Goal: Find specific page/section: Find specific page/section

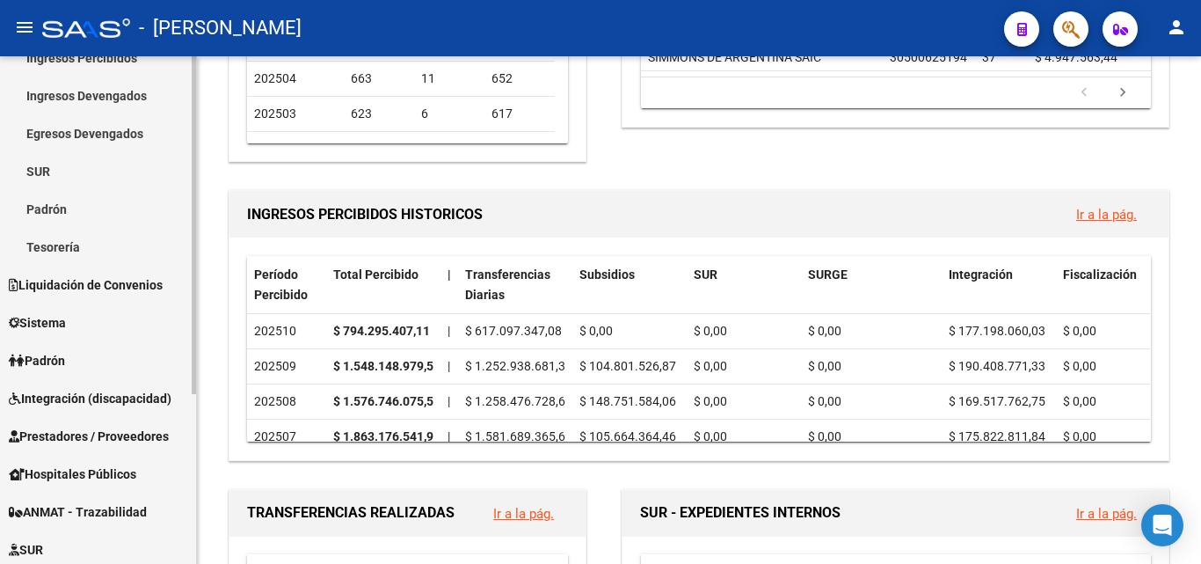
scroll to position [256, 0]
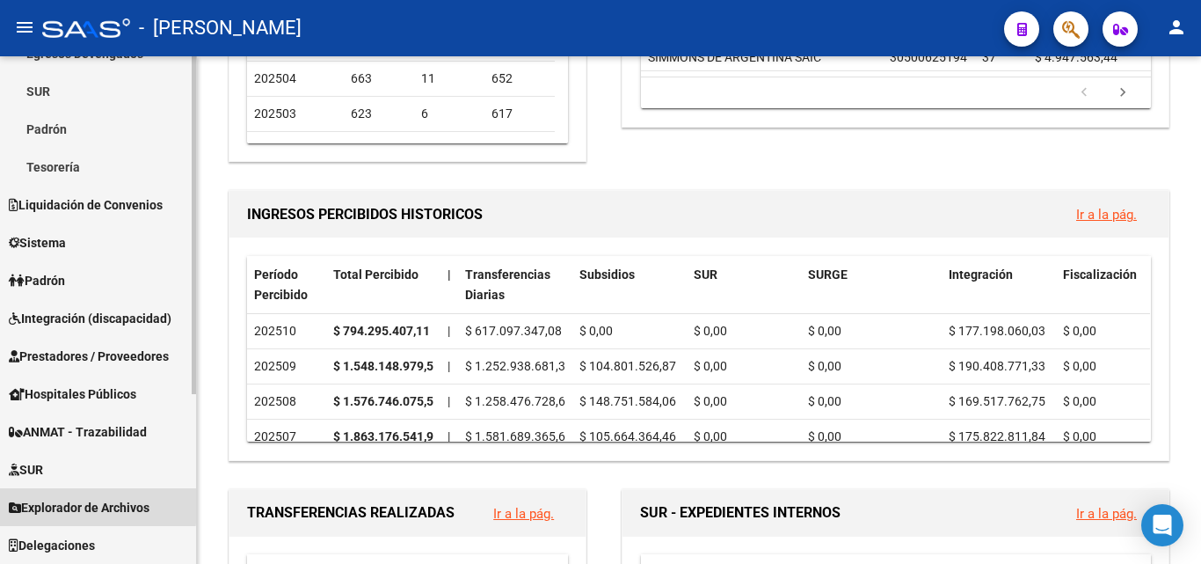
click at [79, 504] on span "Explorador de Archivos" at bounding box center [79, 507] width 141 height 19
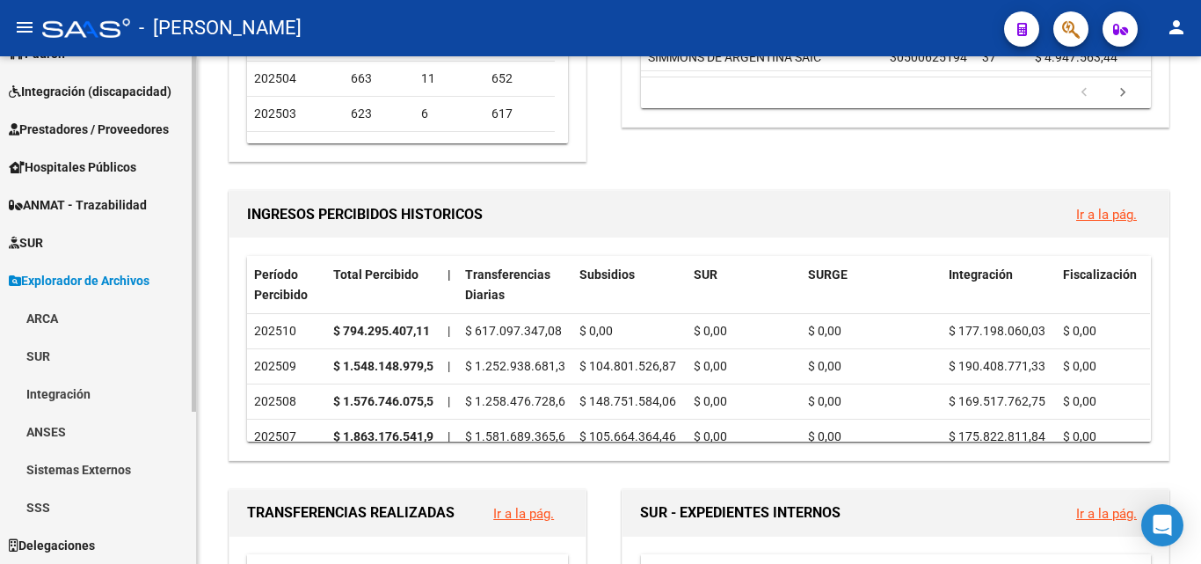
scroll to position [130, 0]
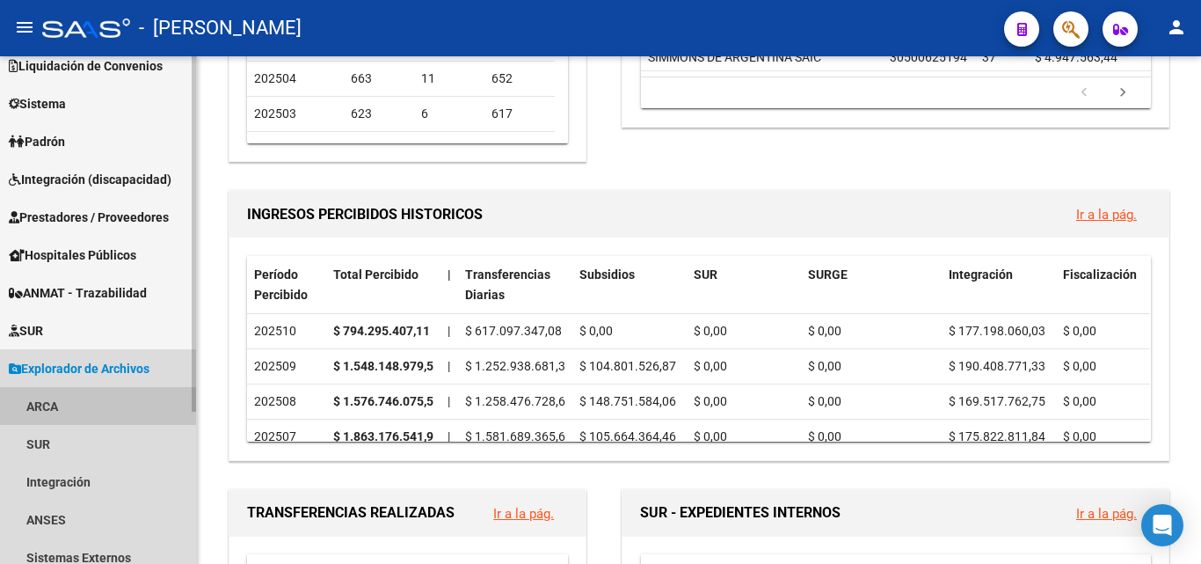
click at [50, 410] on link "ARCA" at bounding box center [98, 406] width 196 height 38
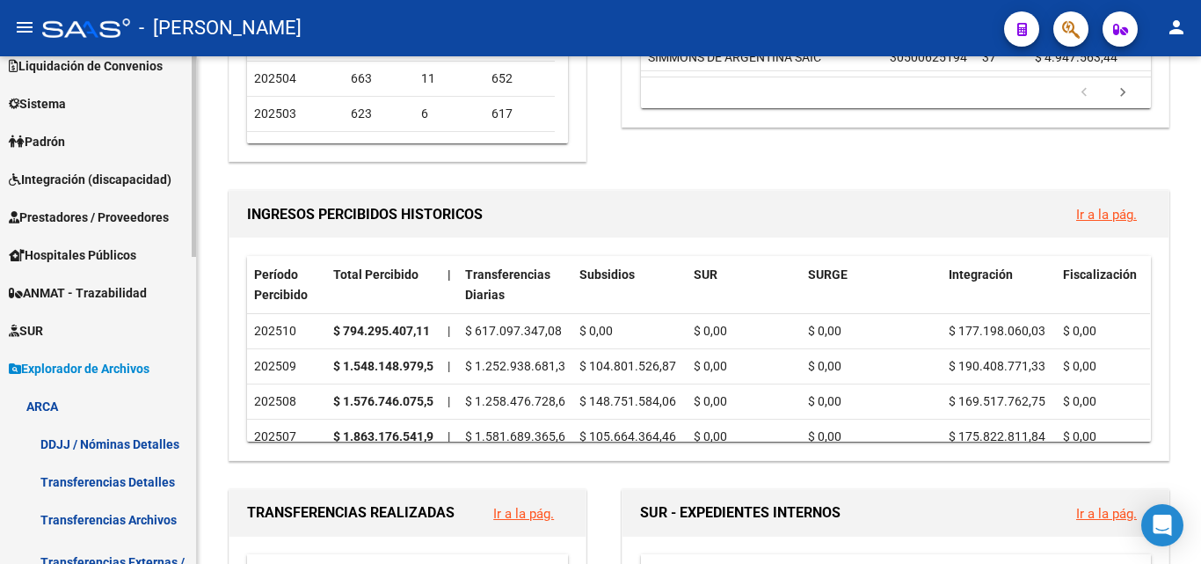
scroll to position [218, 0]
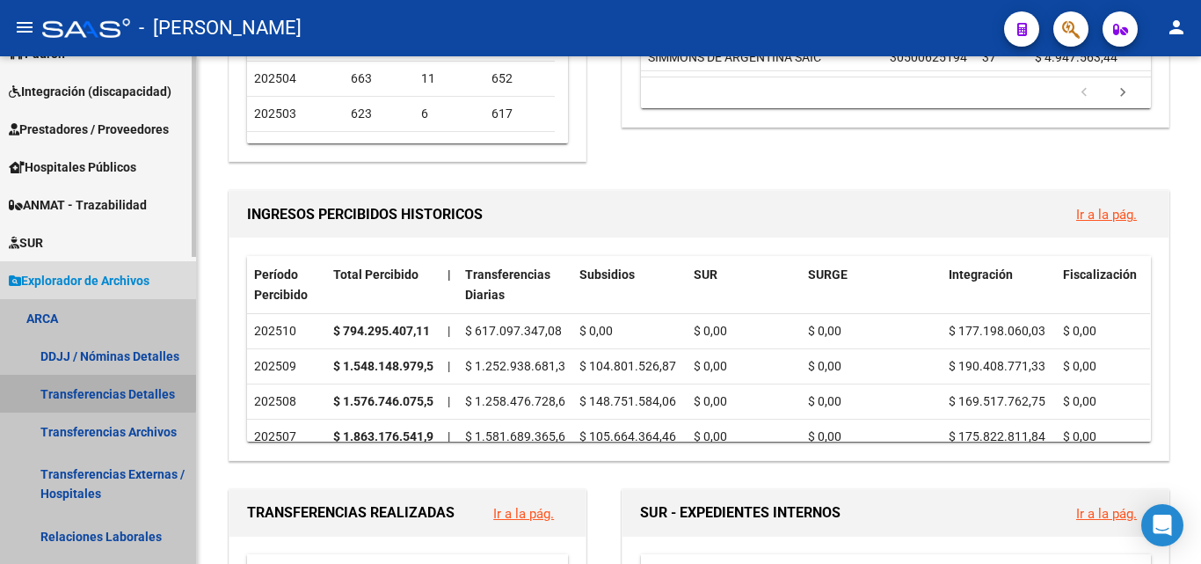
click at [84, 386] on link "Transferencias Detalles" at bounding box center [98, 394] width 196 height 38
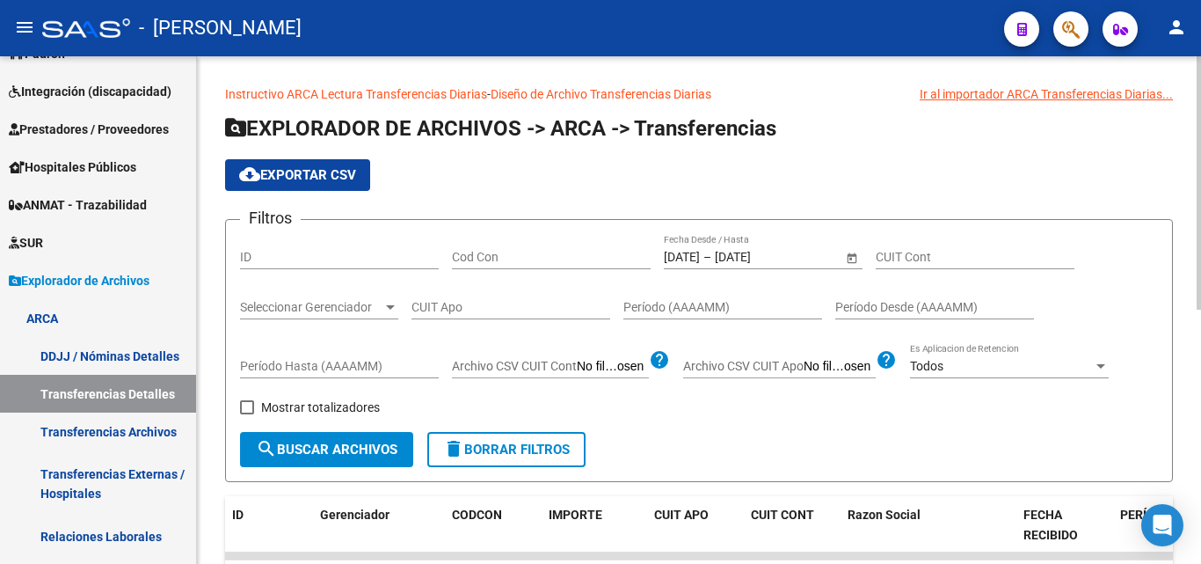
click at [339, 446] on span "search Buscar Archivos" at bounding box center [327, 449] width 142 height 16
click at [249, 405] on span at bounding box center [247, 407] width 14 height 14
click at [247, 414] on input "Mostrar totalizadores" at bounding box center [246, 414] width 1 height 1
checkbox input "true"
click at [302, 448] on span "search Buscar Archivos" at bounding box center [327, 449] width 142 height 16
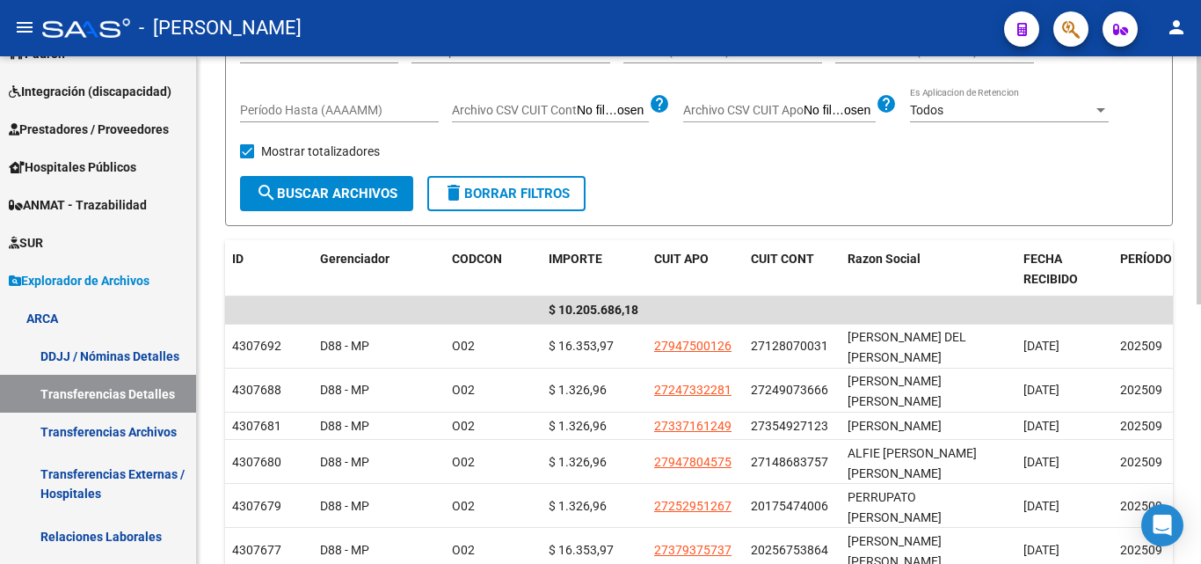
scroll to position [264, 0]
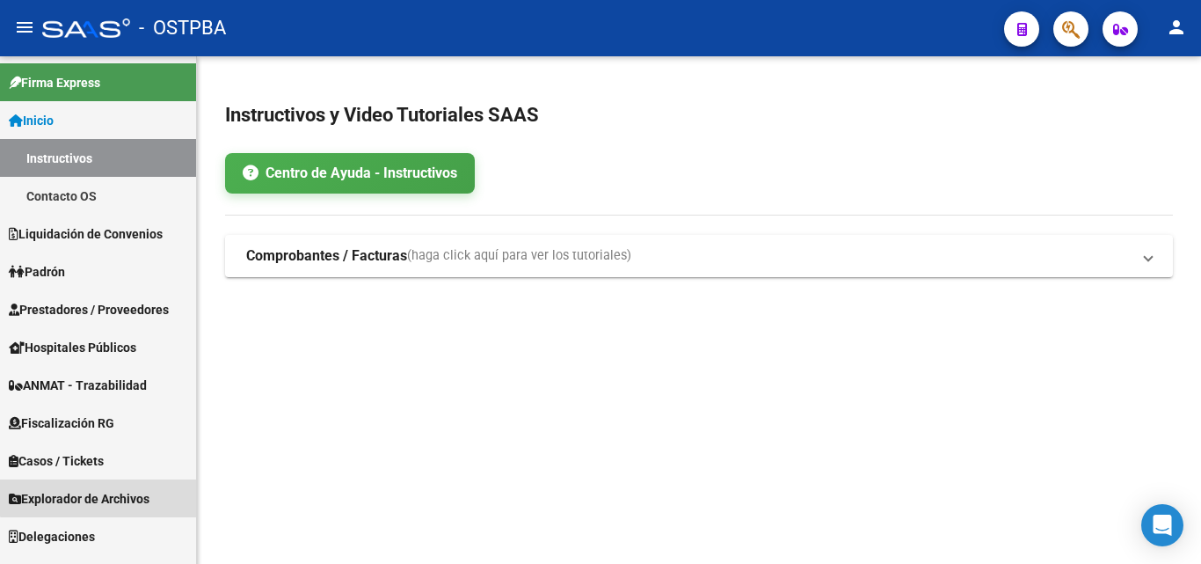
click at [120, 491] on span "Explorador de Archivos" at bounding box center [79, 498] width 141 height 19
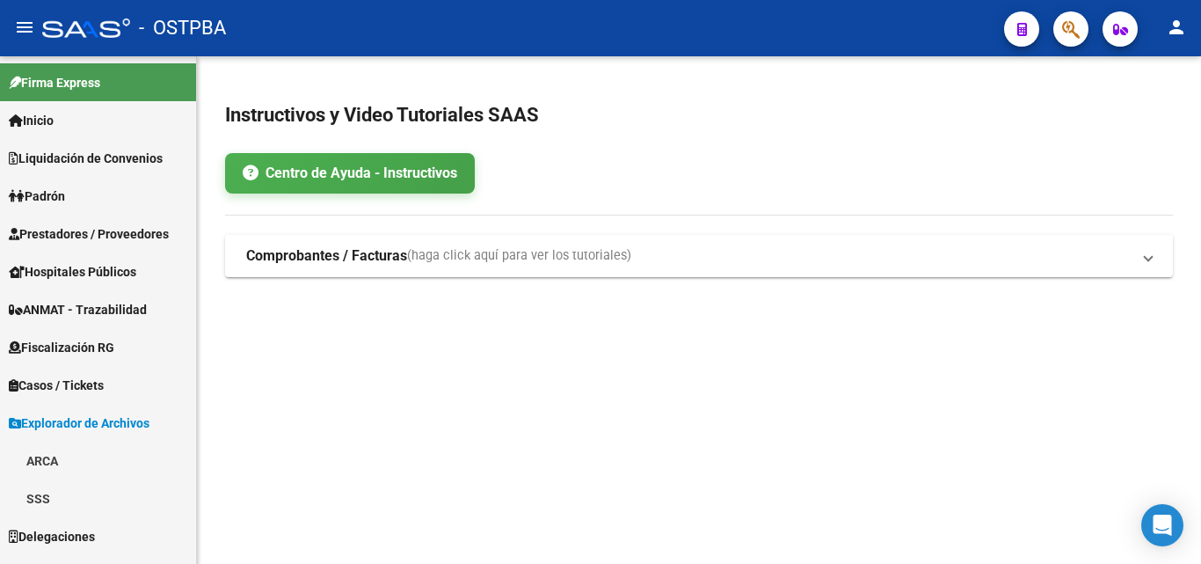
click at [79, 449] on link "ARCA" at bounding box center [98, 460] width 196 height 38
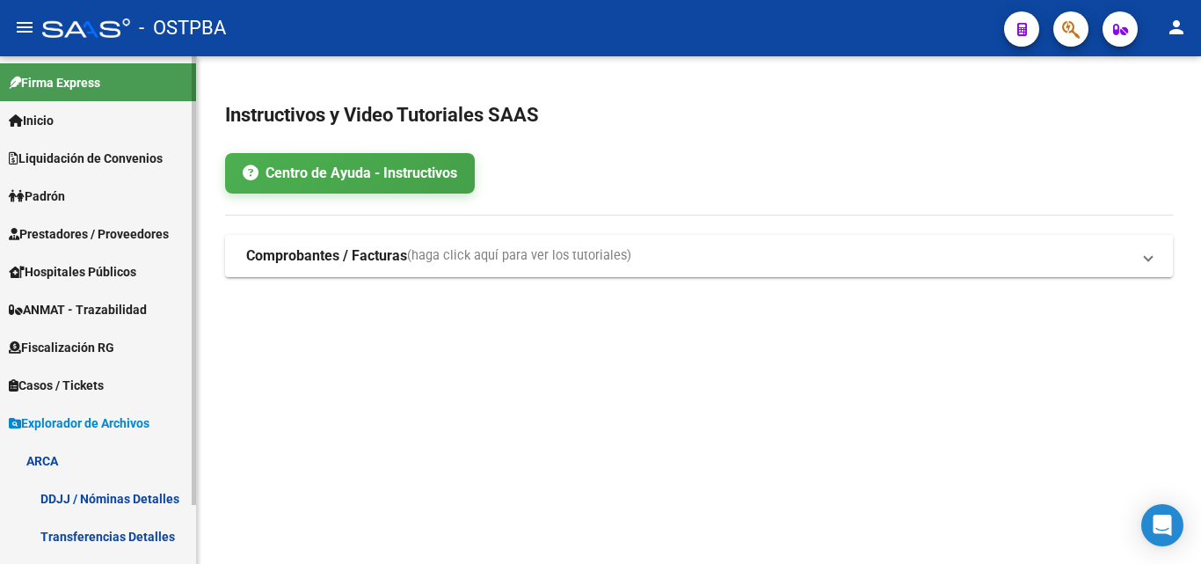
scroll to position [67, 0]
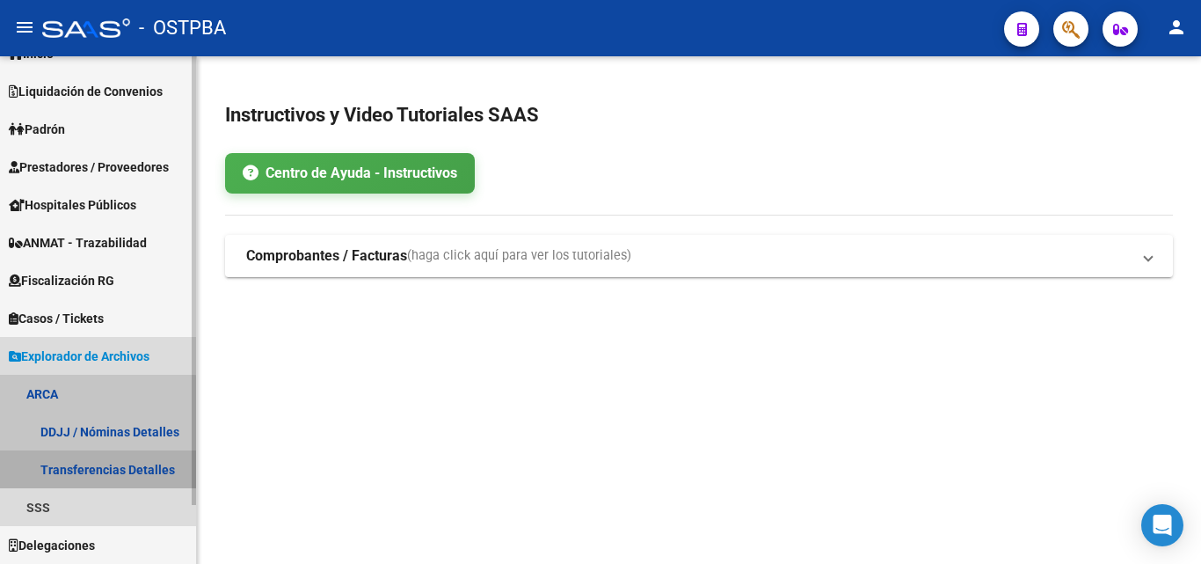
click at [97, 472] on link "Transferencias Detalles" at bounding box center [98, 469] width 196 height 38
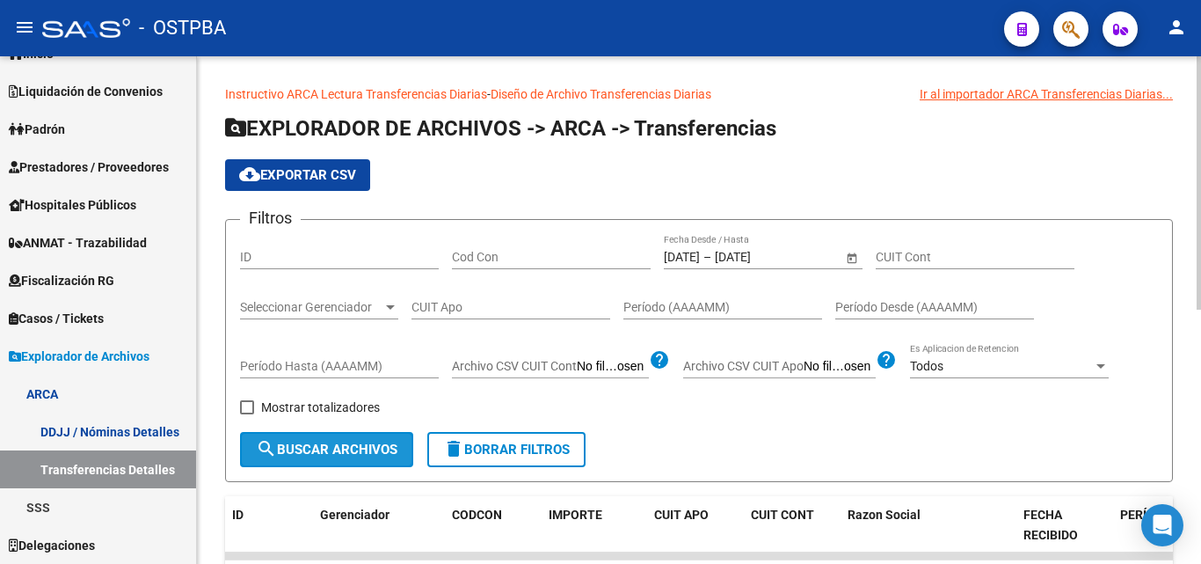
click at [292, 440] on button "search Buscar Archivos" at bounding box center [326, 449] width 173 height 35
click at [252, 411] on span at bounding box center [247, 407] width 14 height 14
click at [247, 414] on input "Mostrar totalizadores" at bounding box center [246, 414] width 1 height 1
checkbox input "true"
click at [313, 441] on span "search Buscar Archivos" at bounding box center [327, 449] width 142 height 16
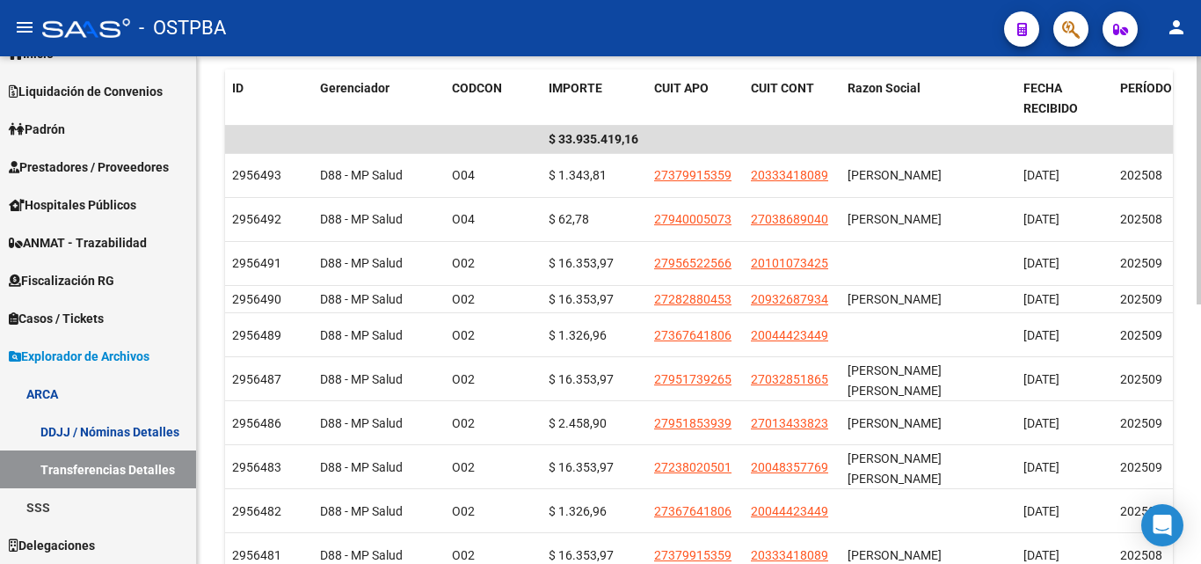
scroll to position [440, 0]
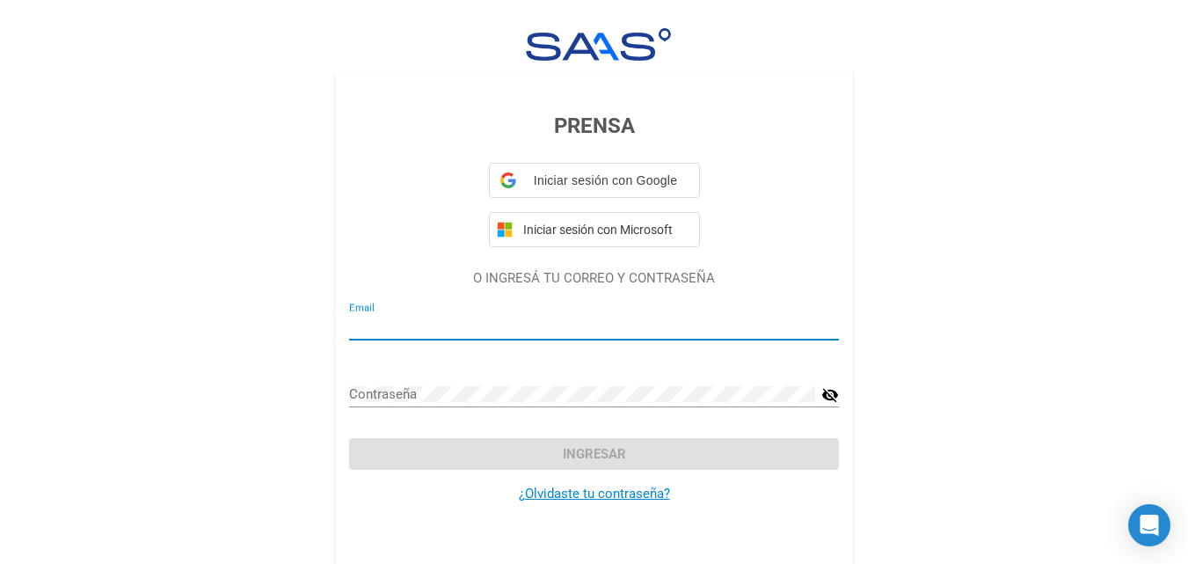
type input "ostpba@grupompsalud.com.ar"
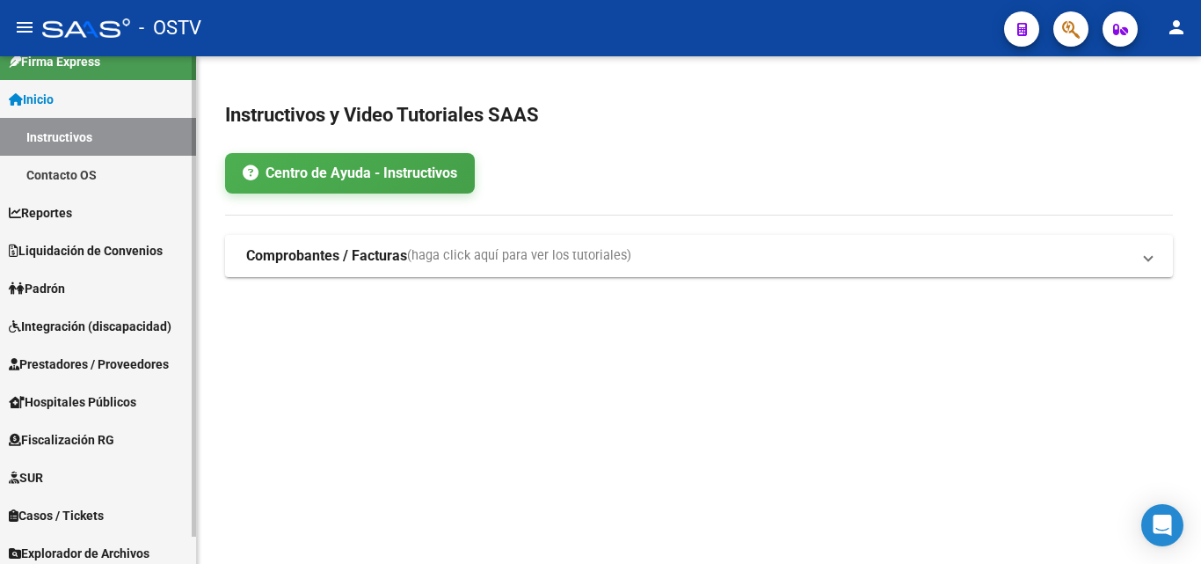
scroll to position [29, 0]
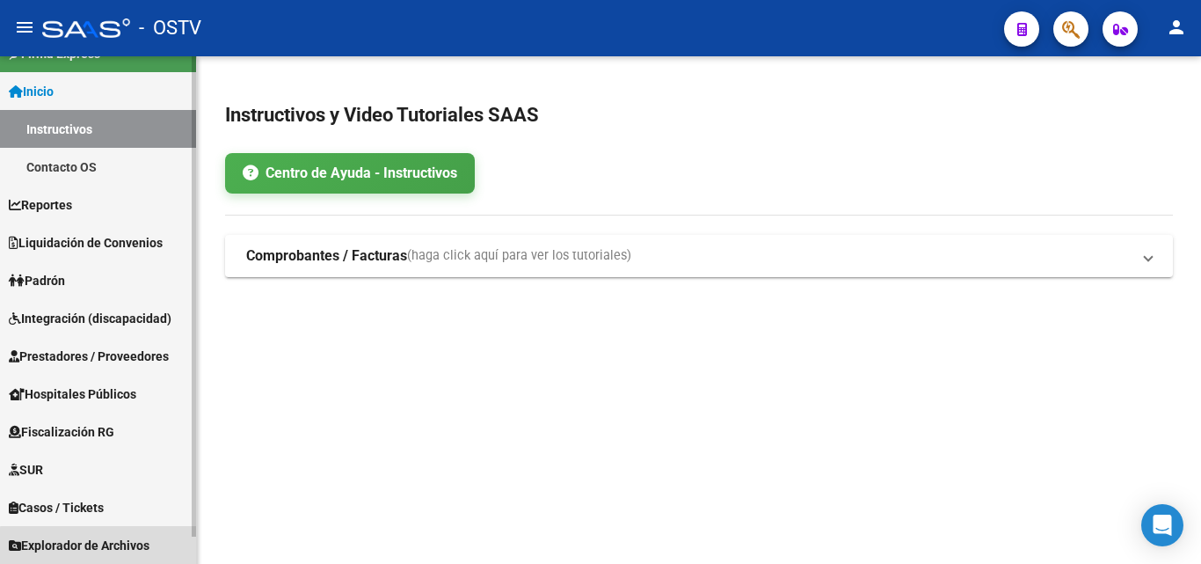
click at [100, 550] on span "Explorador de Archivos" at bounding box center [79, 544] width 141 height 19
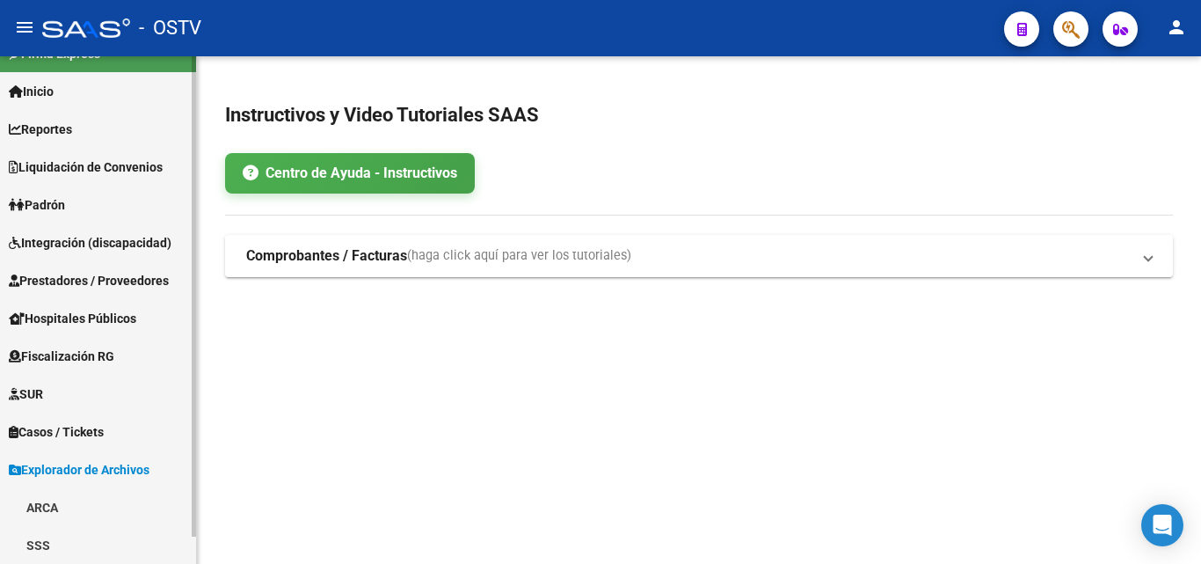
click at [77, 499] on link "ARCA" at bounding box center [98, 507] width 196 height 38
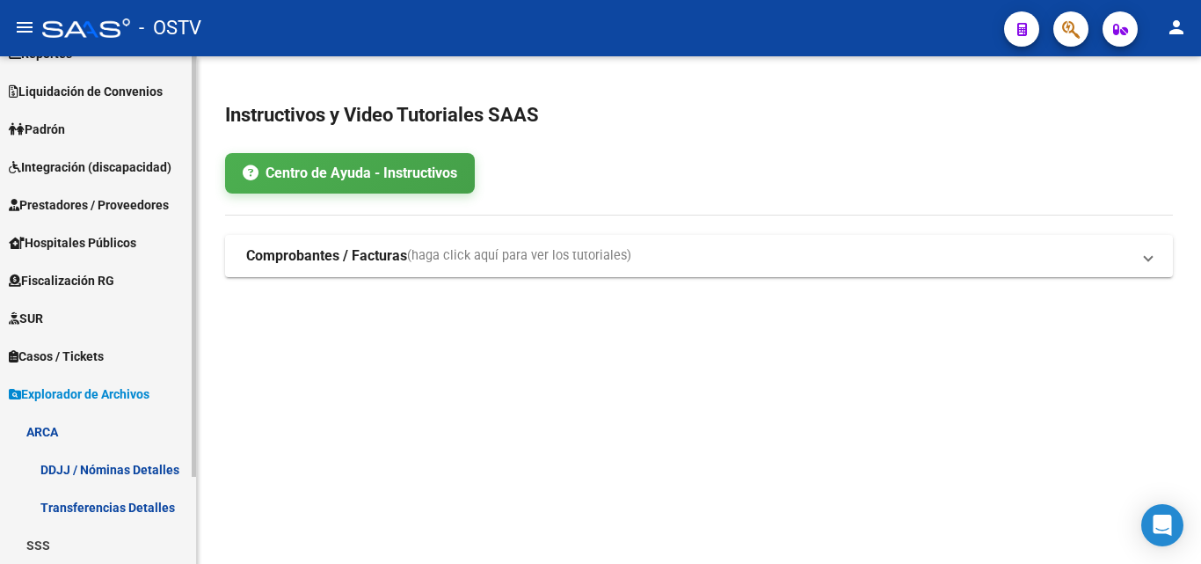
click at [87, 503] on link "Transferencias Detalles" at bounding box center [98, 507] width 196 height 38
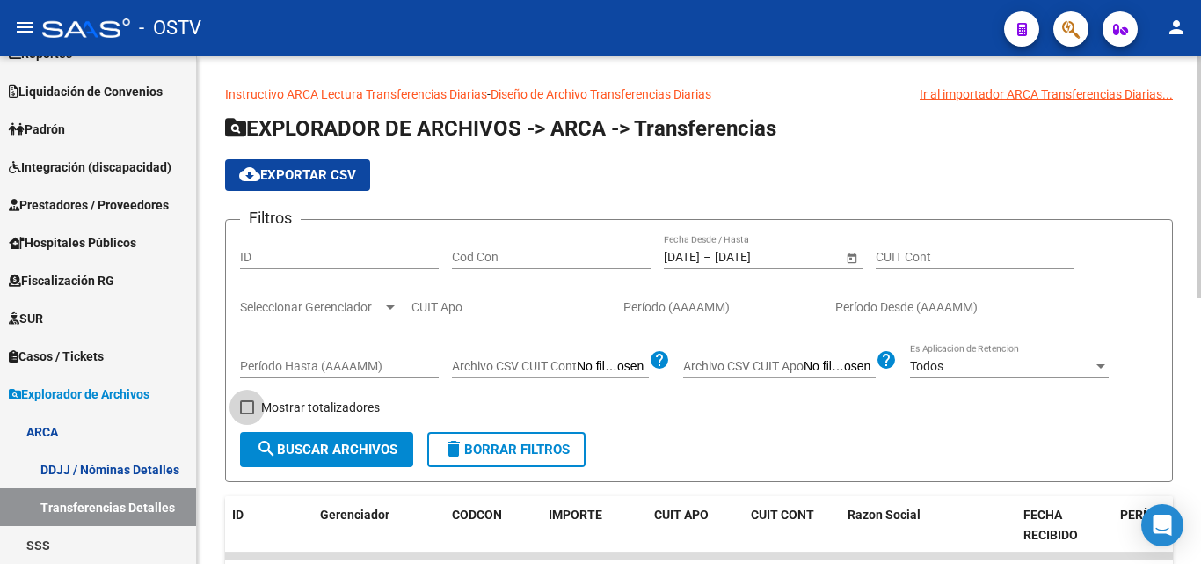
click at [251, 411] on span at bounding box center [247, 407] width 14 height 14
click at [247, 414] on input "Mostrar totalizadores" at bounding box center [246, 414] width 1 height 1
checkbox input "true"
click at [314, 448] on span "search Buscar Archivos" at bounding box center [327, 449] width 142 height 16
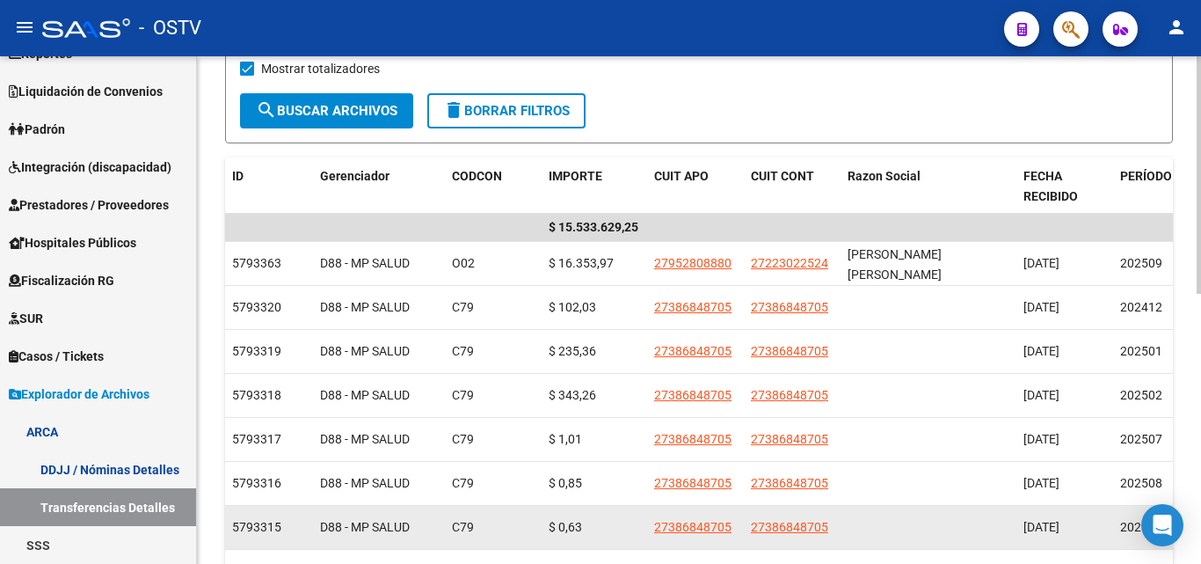
scroll to position [440, 0]
